Goal: Task Accomplishment & Management: Manage account settings

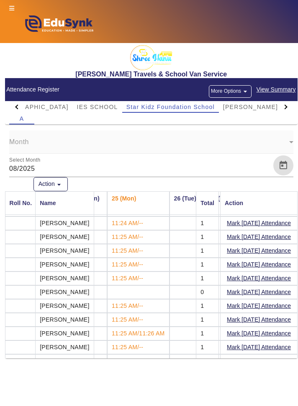
scroll to position [33, 845]
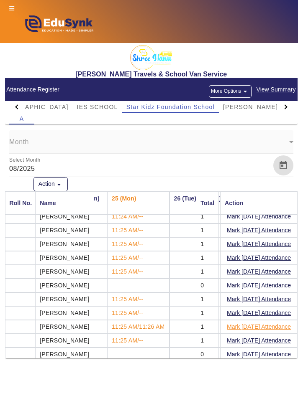
click at [268, 327] on button "Mark [DATE] Attendance" at bounding box center [259, 327] width 66 height 10
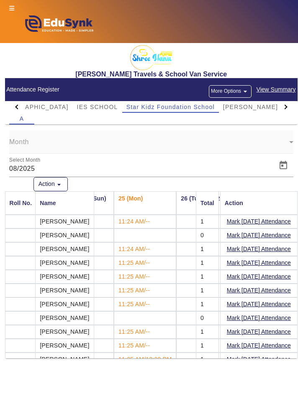
scroll to position [33, 838]
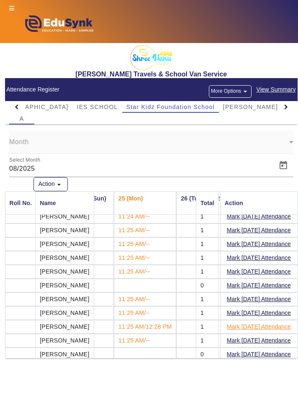
click at [284, 324] on button "Mark [DATE] Attendance" at bounding box center [259, 327] width 66 height 10
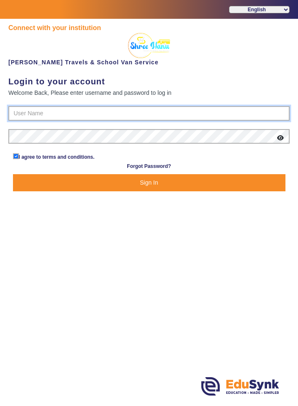
click at [226, 116] on input "text" at bounding box center [148, 113] width 281 height 15
type input "9713429926"
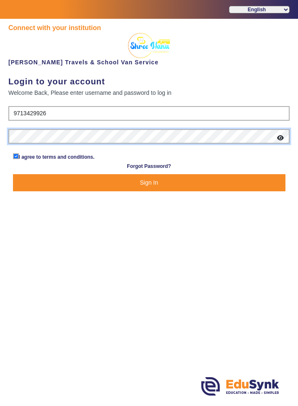
click at [13, 174] on button "Sign In" at bounding box center [149, 182] width 272 height 17
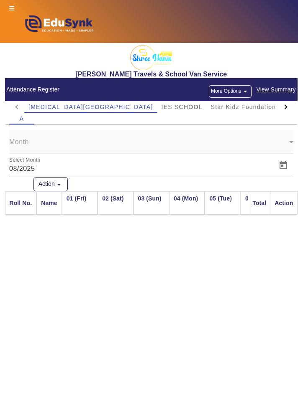
scroll to position [0, 918]
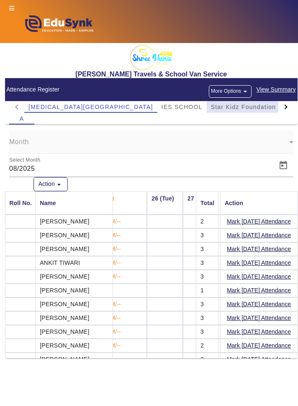
click at [219, 109] on span "Star Kidz Foundation School" at bounding box center [255, 107] width 88 height 6
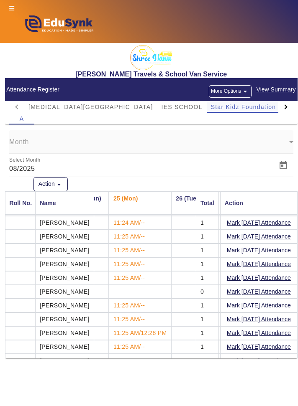
scroll to position [26, 843]
click at [270, 331] on button "Mark [DATE] Attendance" at bounding box center [259, 333] width 66 height 10
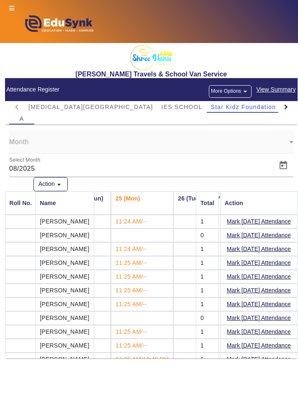
scroll to position [0, 841]
click at [278, 222] on button "Mark [DATE] Attendance" at bounding box center [259, 221] width 66 height 10
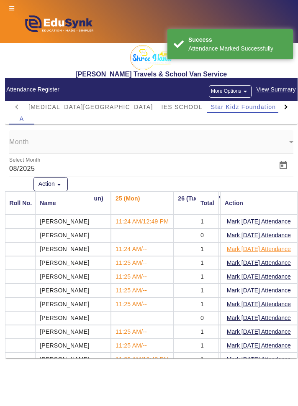
click at [277, 248] on button "Mark [DATE] Attendance" at bounding box center [259, 249] width 66 height 10
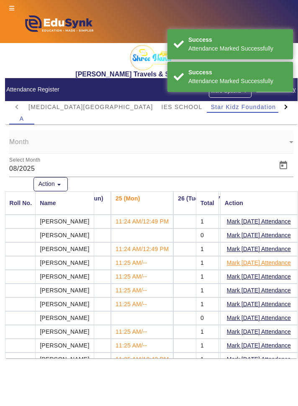
click at [281, 260] on button "Mark [DATE] Attendance" at bounding box center [259, 263] width 66 height 10
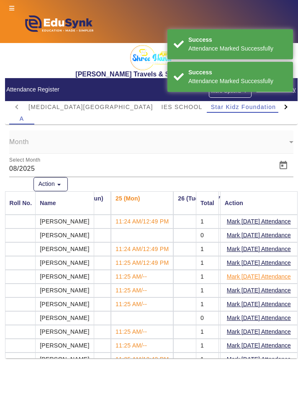
click at [278, 276] on button "Mark [DATE] Attendance" at bounding box center [259, 277] width 66 height 10
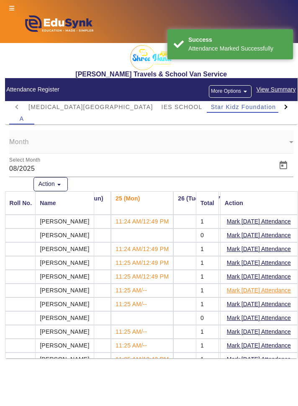
click at [272, 290] on button "Mark [DATE] Attendance" at bounding box center [259, 290] width 66 height 10
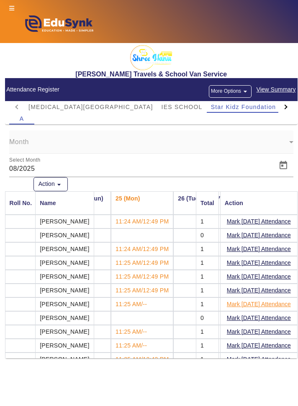
click at [267, 302] on button "Mark [DATE] Attendance" at bounding box center [259, 304] width 66 height 10
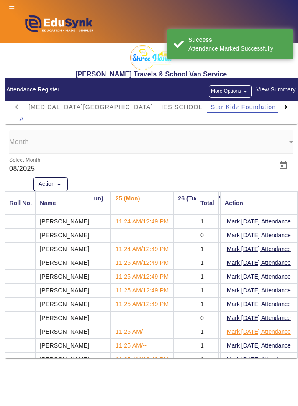
click at [281, 329] on button "Mark [DATE] Attendance" at bounding box center [259, 332] width 66 height 10
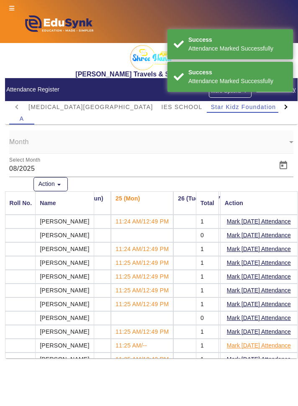
click at [281, 342] on button "Mark [DATE] Attendance" at bounding box center [259, 346] width 66 height 10
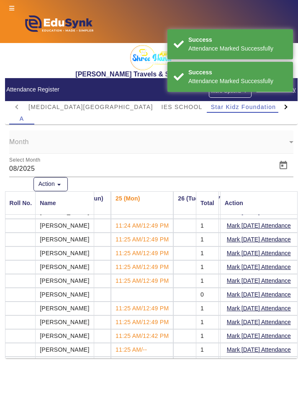
scroll to position [33, 841]
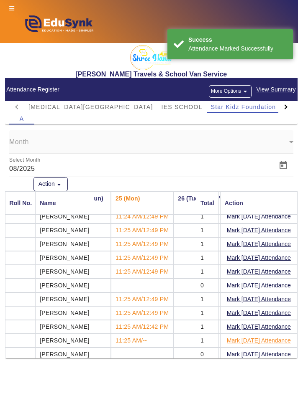
click at [276, 340] on button "Mark [DATE] Attendance" at bounding box center [259, 341] width 66 height 10
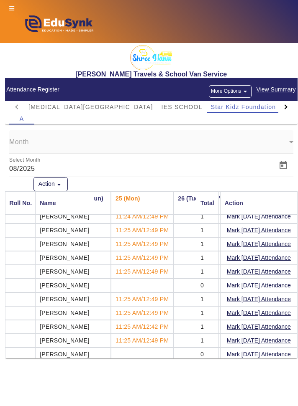
click at [286, 104] on div at bounding box center [285, 107] width 15 height 12
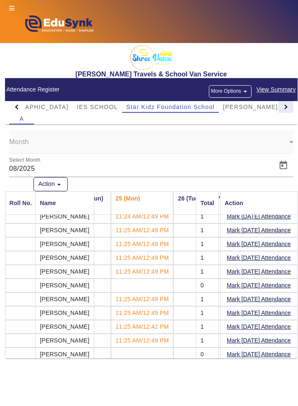
click at [286, 109] on div at bounding box center [285, 107] width 15 height 12
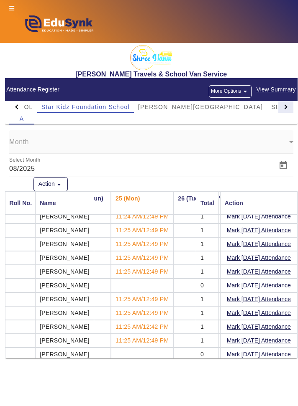
click at [287, 109] on div at bounding box center [285, 107] width 15 height 12
click at [291, 109] on div at bounding box center [285, 107] width 15 height 12
click at [289, 108] on div at bounding box center [285, 107] width 15 height 12
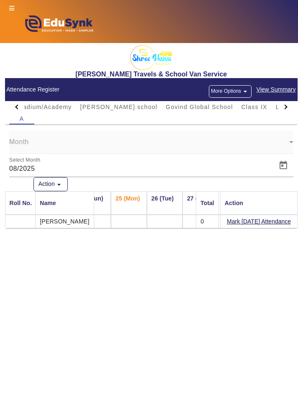
scroll to position [0, 841]
